Goal: Find contact information: Find contact information

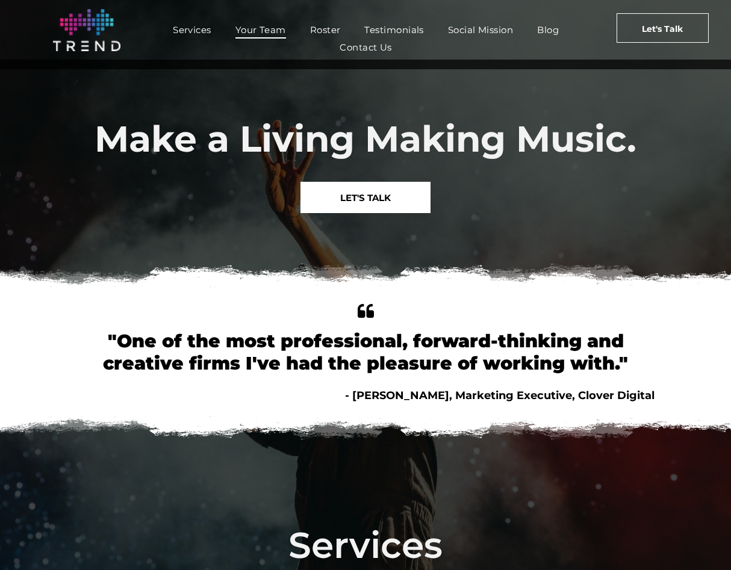
click at [256, 26] on span "Your Team" at bounding box center [260, 29] width 51 height 17
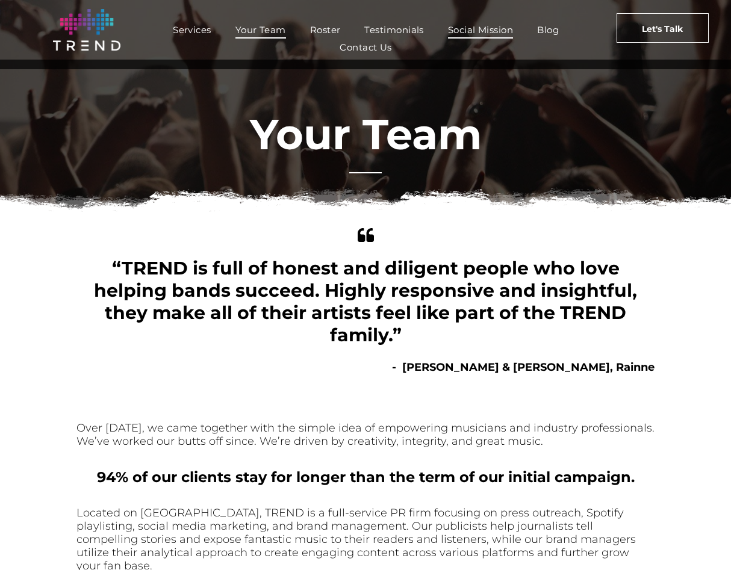
click at [485, 25] on span "Social Mission" at bounding box center [480, 29] width 65 height 17
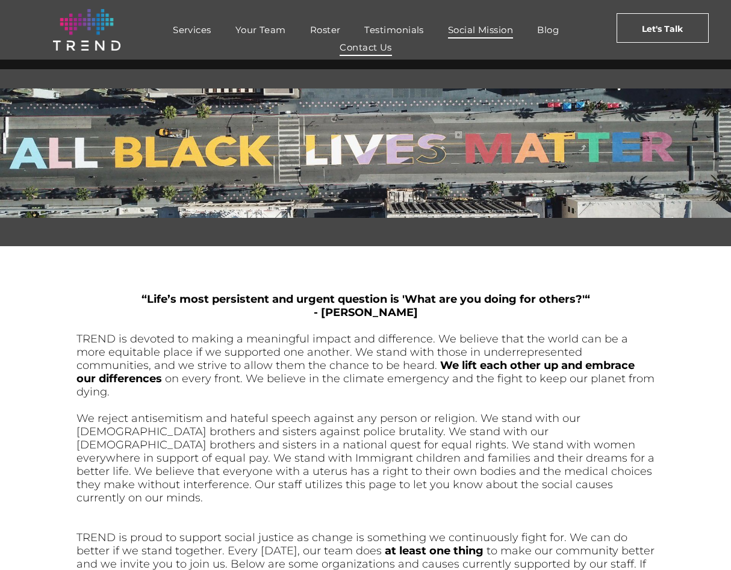
click at [379, 51] on span "Contact Us" at bounding box center [366, 47] width 52 height 17
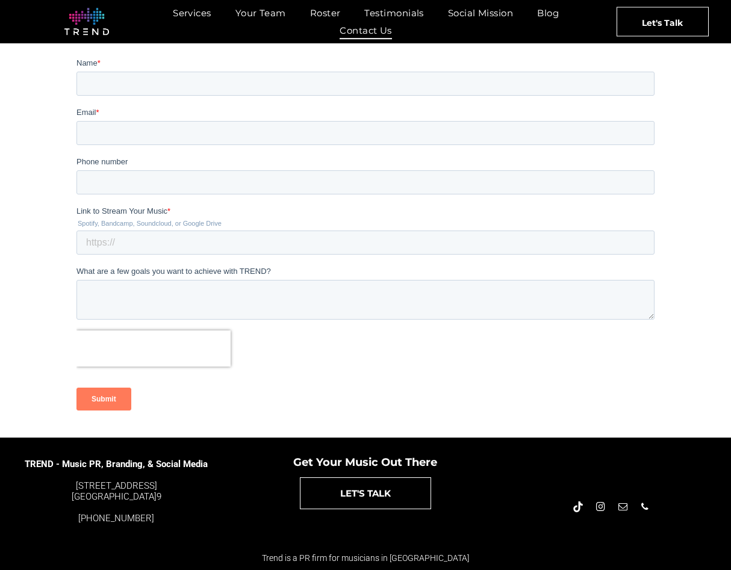
scroll to position [204, 0]
